Goal: Information Seeking & Learning: Find specific fact

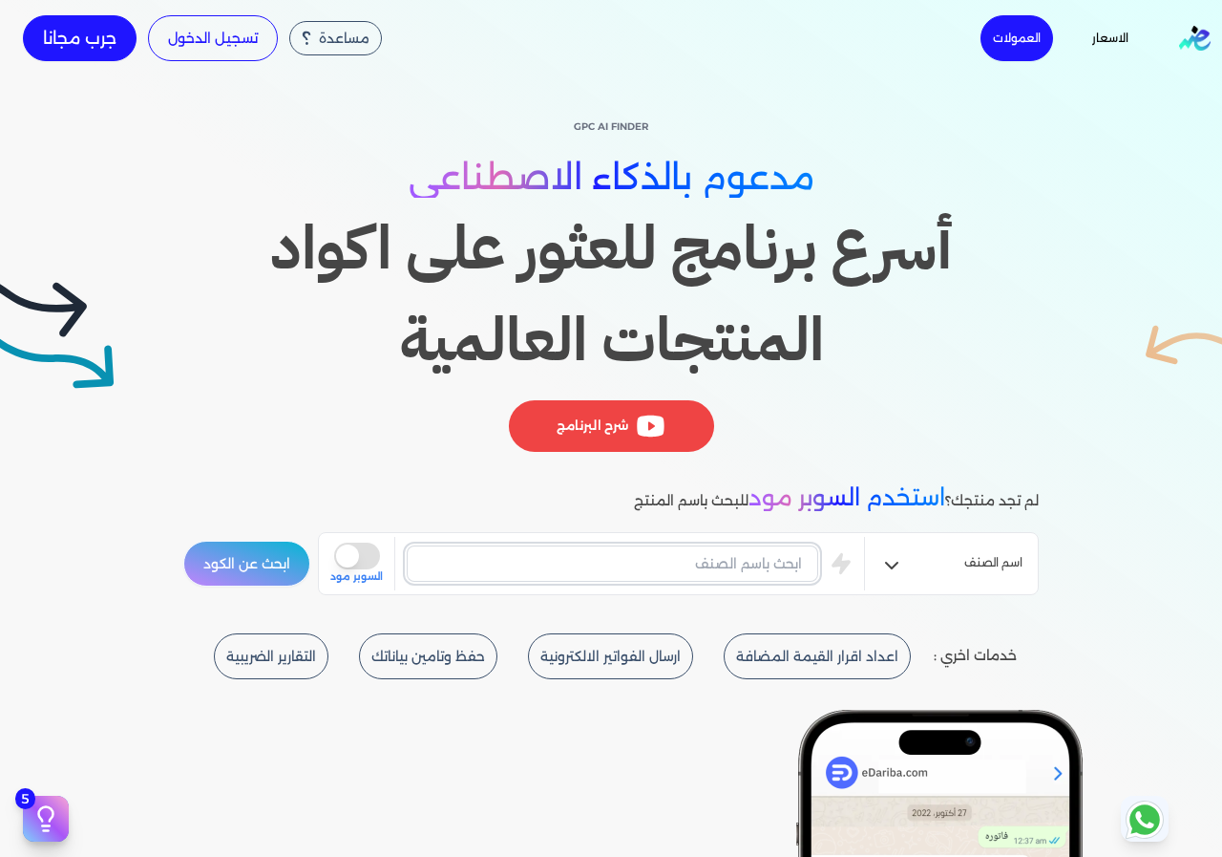
click at [790, 559] on input "text" at bounding box center [613, 563] width 412 height 36
type input "خدمات طبية"
click at [183, 541] on button "ابحث عن الكود" at bounding box center [246, 564] width 127 height 46
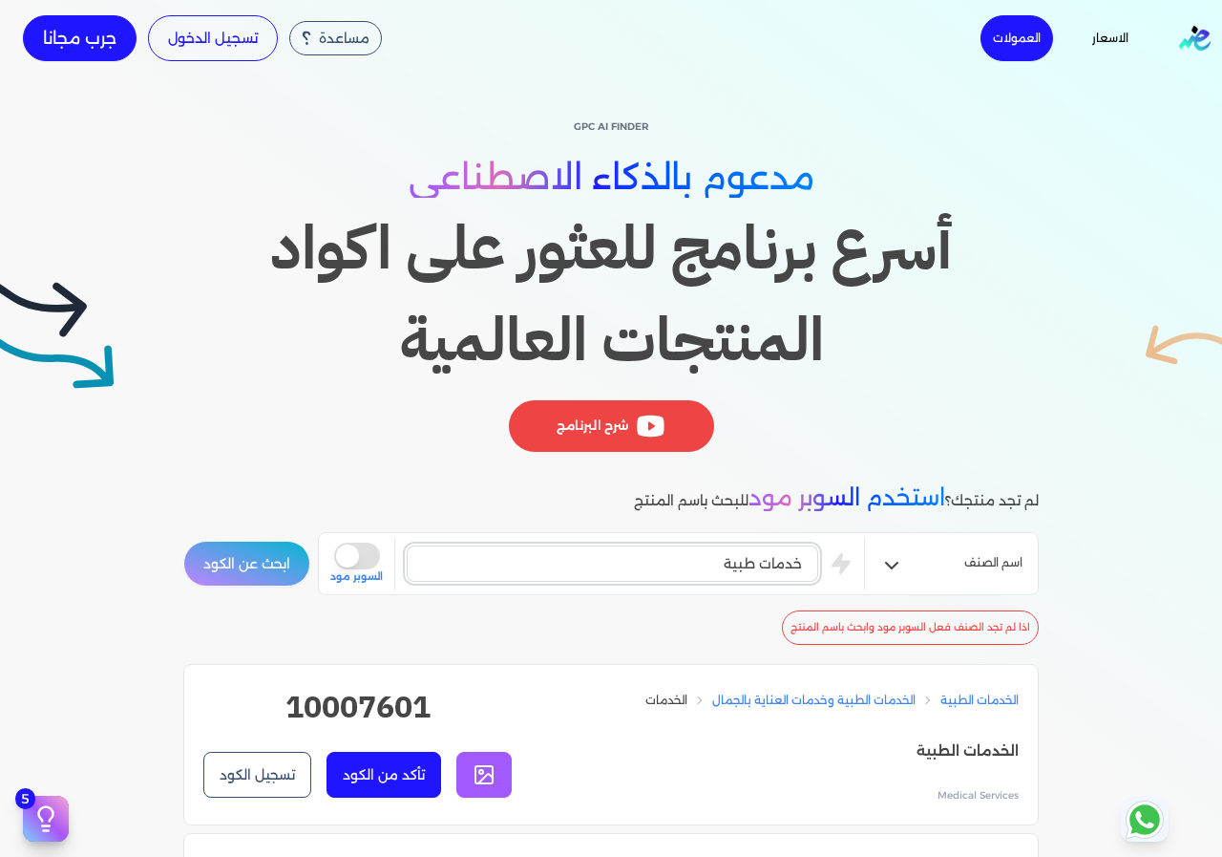
scroll to position [287, 0]
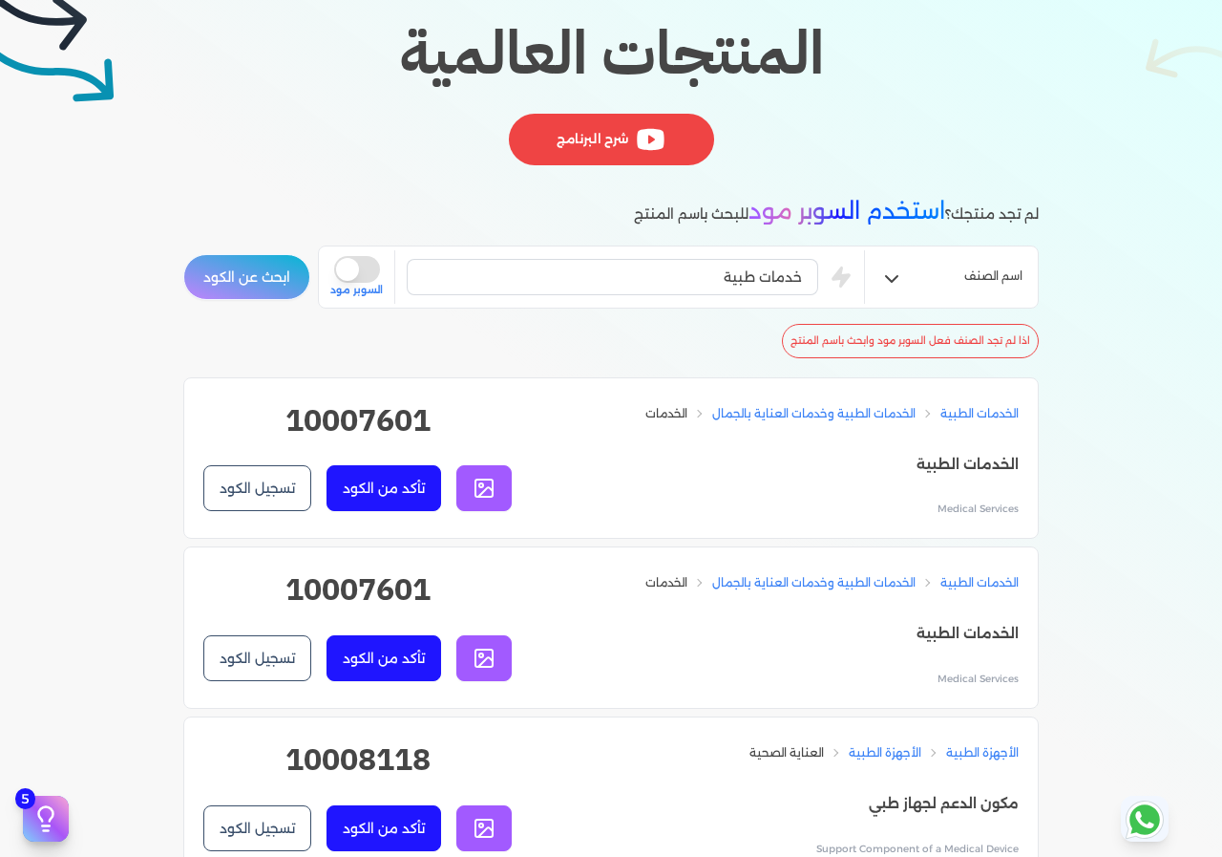
click at [332, 415] on h2 "10007601" at bounding box center [357, 427] width 308 height 61
copy h2 "10007601"
click at [355, 594] on h2 "10007601" at bounding box center [357, 596] width 308 height 61
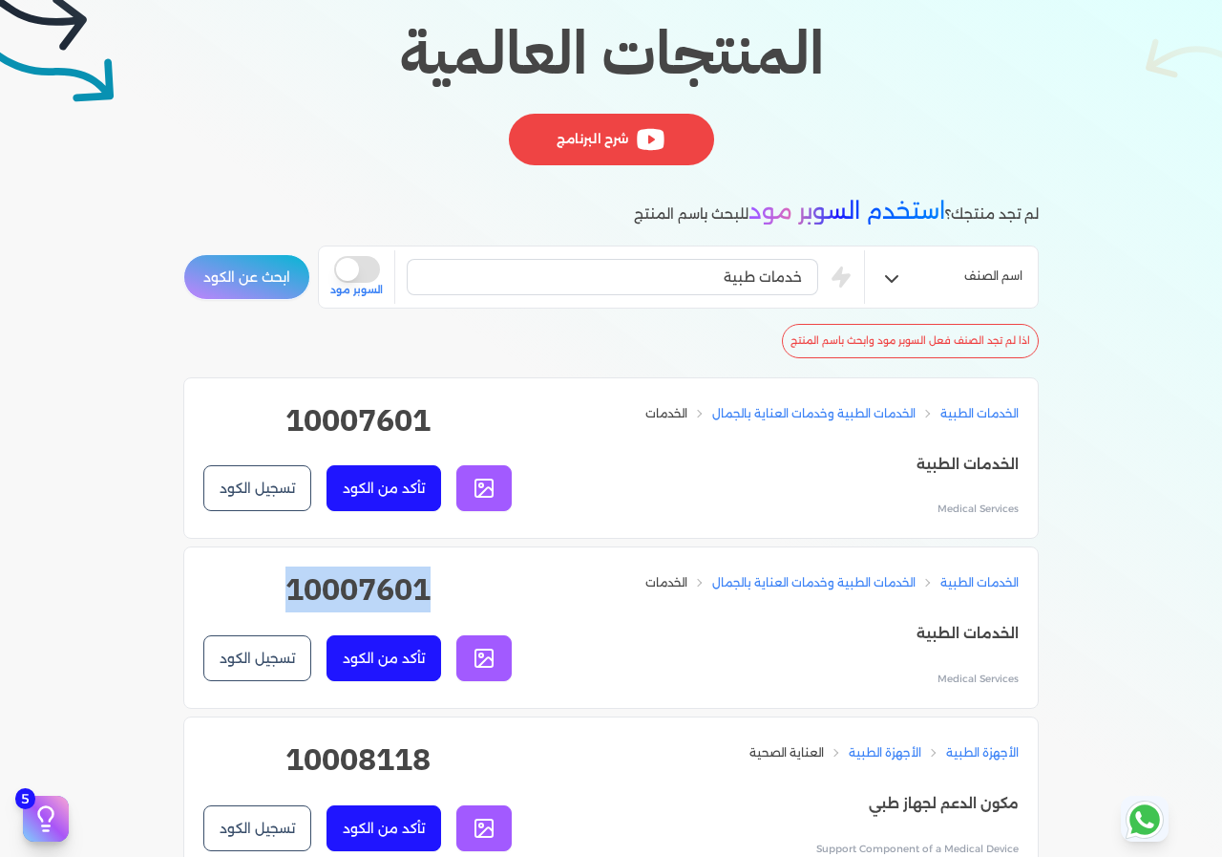
click at [355, 594] on h2 "10007601" at bounding box center [357, 596] width 308 height 61
copy div "10007601 تأكد من الكود تسجيل الكود"
